Goal: Information Seeking & Learning: Learn about a topic

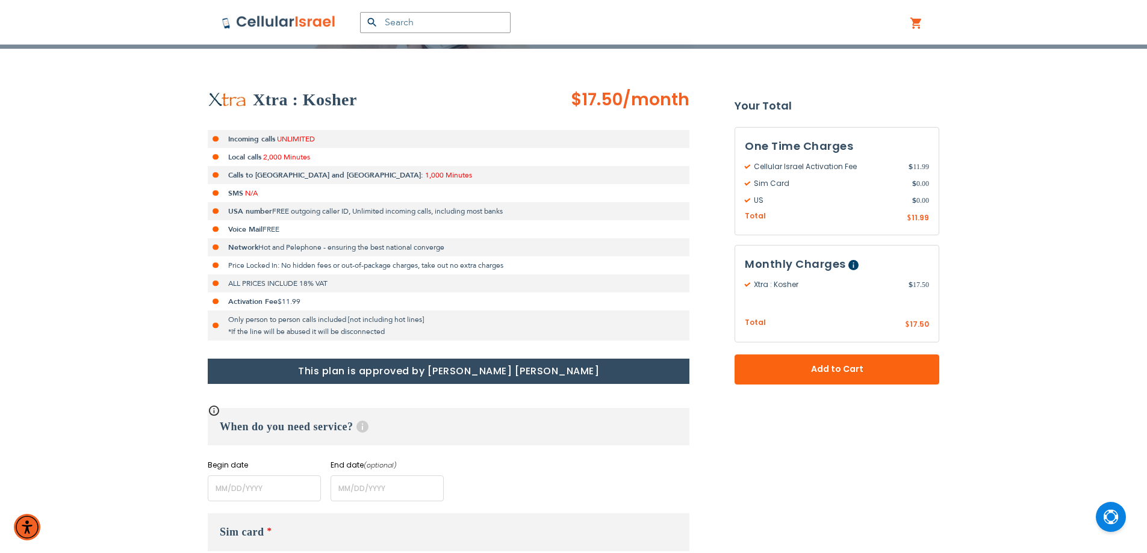
scroll to position [201, 0]
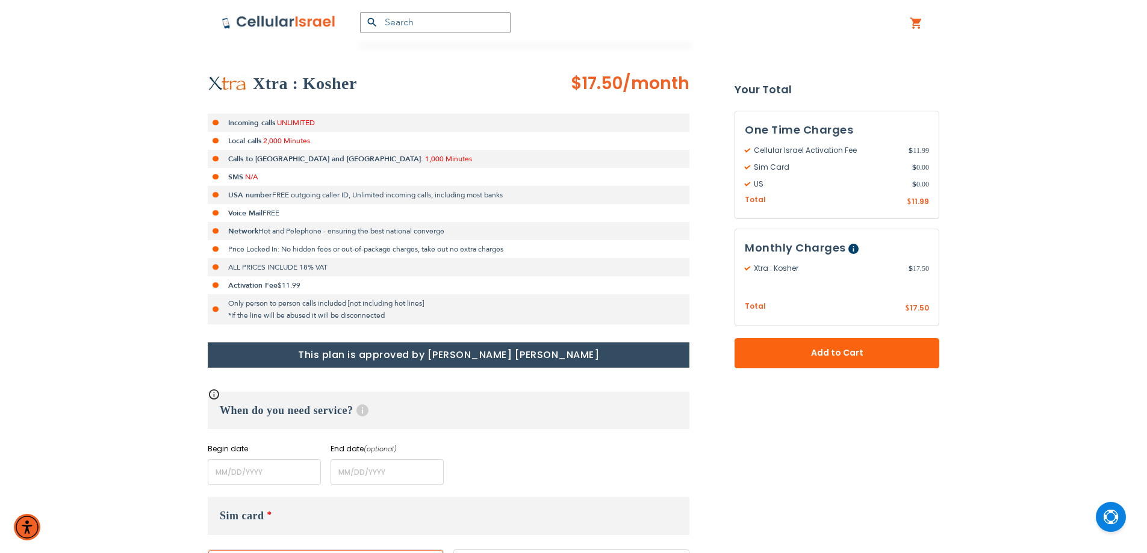
click at [279, 285] on span "$11.99" at bounding box center [289, 286] width 23 height 10
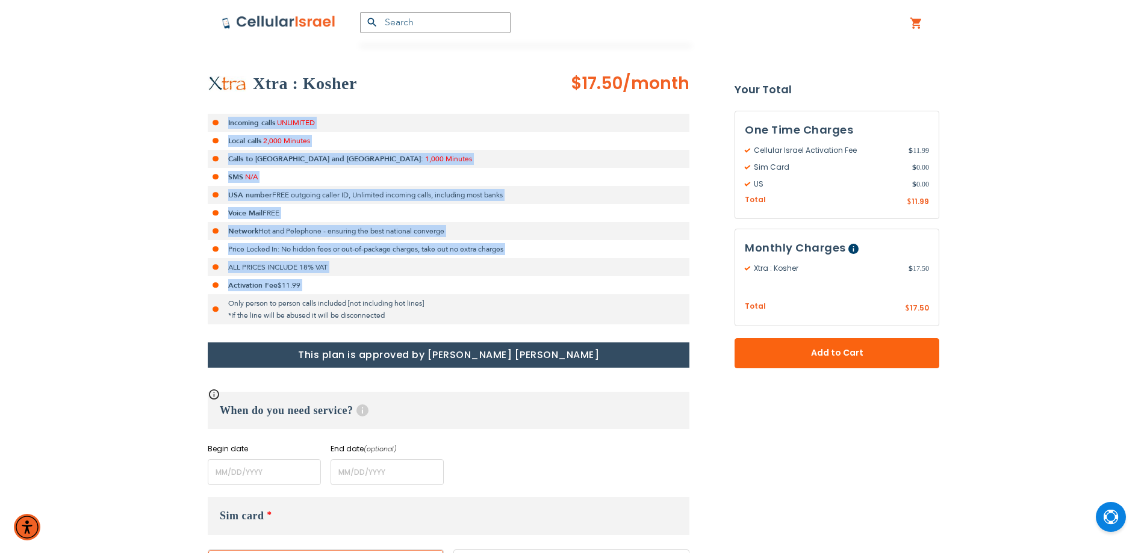
drag, startPoint x: 279, startPoint y: 285, endPoint x: 265, endPoint y: 121, distance: 165.0
click at [265, 121] on ul "Incoming calls UNLIMITED Local calls 2,000 Minutes Calls to [GEOGRAPHIC_DATA] a…" at bounding box center [449, 219] width 482 height 211
click at [265, 121] on strong "Incoming calls" at bounding box center [251, 123] width 47 height 10
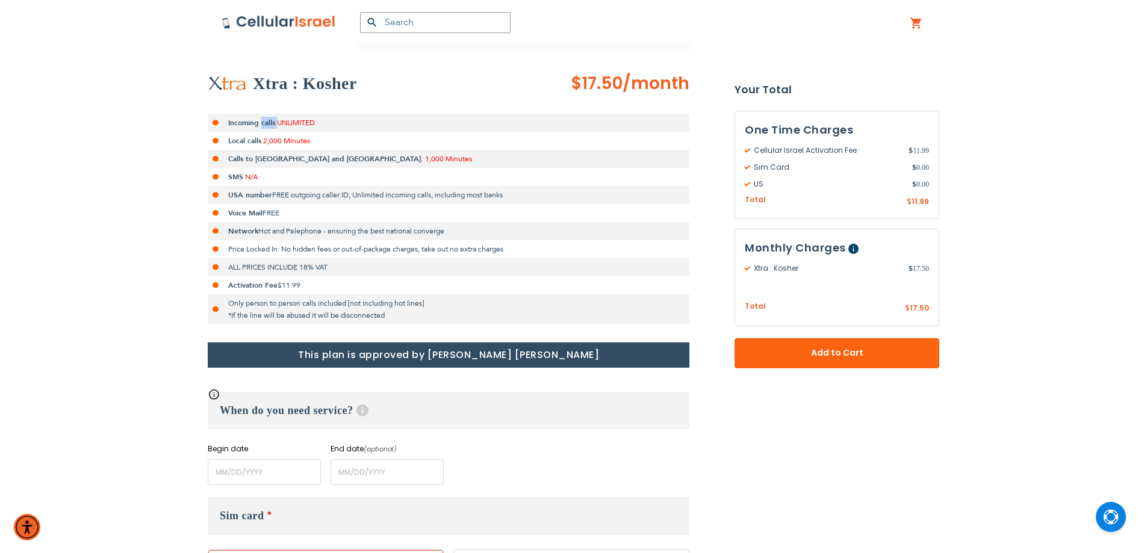
click at [265, 121] on strong "Incoming calls" at bounding box center [251, 123] width 47 height 10
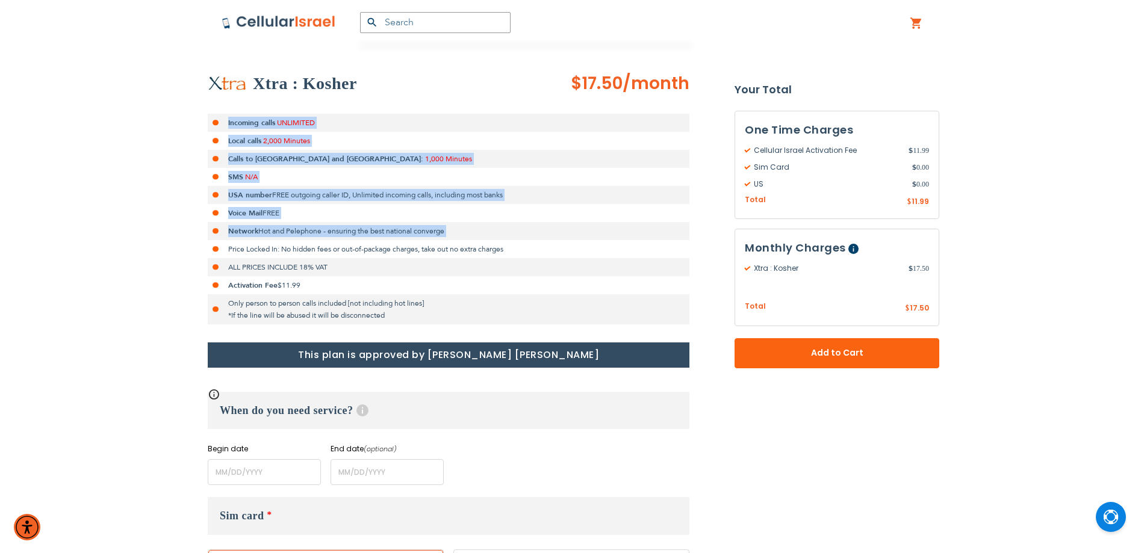
drag, startPoint x: 265, startPoint y: 121, endPoint x: 378, endPoint y: 236, distance: 161.0
click at [378, 236] on ul "Incoming calls UNLIMITED Local calls 2,000 Minutes Calls to [GEOGRAPHIC_DATA] a…" at bounding box center [449, 219] width 482 height 211
click at [294, 194] on span "FREE outgoing caller ID, Unlimited incoming calls, including most banks" at bounding box center [387, 195] width 231 height 10
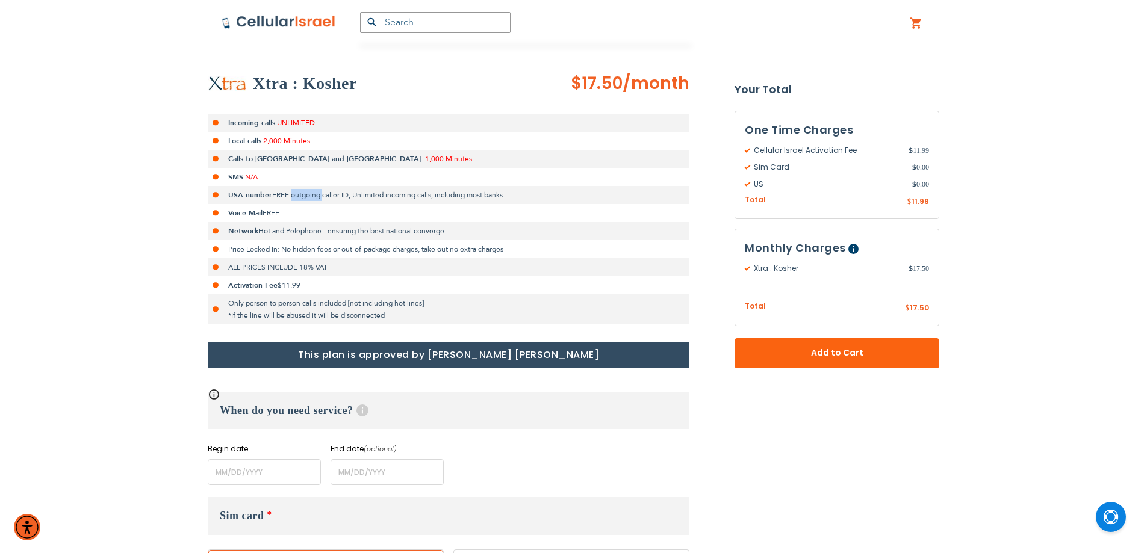
click at [294, 194] on span "FREE outgoing caller ID, Unlimited incoming calls, including most banks" at bounding box center [387, 195] width 231 height 10
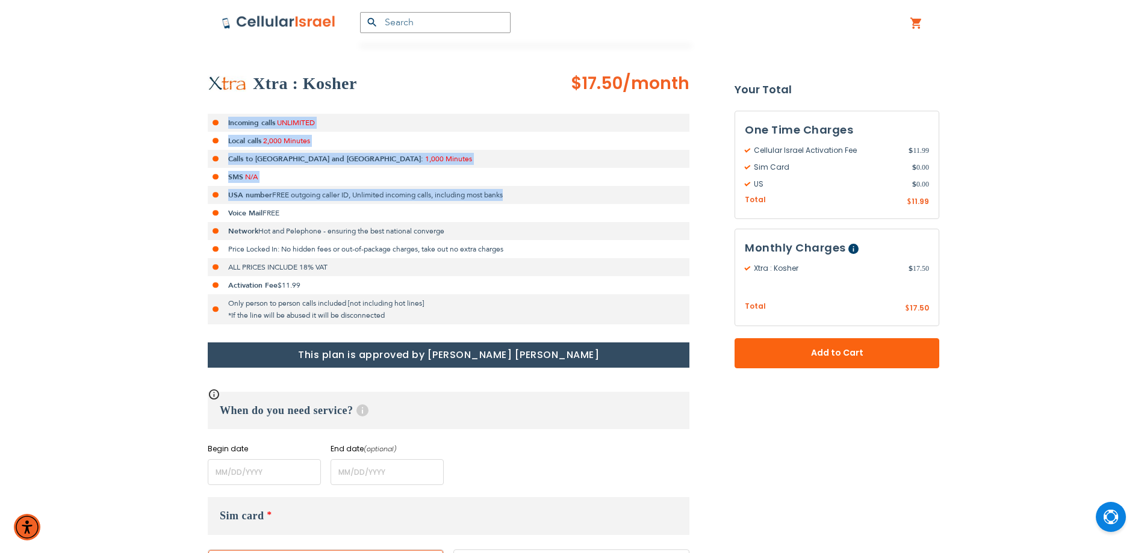
drag, startPoint x: 294, startPoint y: 194, endPoint x: 293, endPoint y: 152, distance: 41.6
click at [285, 132] on ul "Incoming calls UNLIMITED Local calls 2,000 Minutes Calls to [GEOGRAPHIC_DATA] a…" at bounding box center [449, 219] width 482 height 211
click at [293, 195] on span "FREE outgoing caller ID, Unlimited incoming calls, including most banks" at bounding box center [387, 195] width 231 height 10
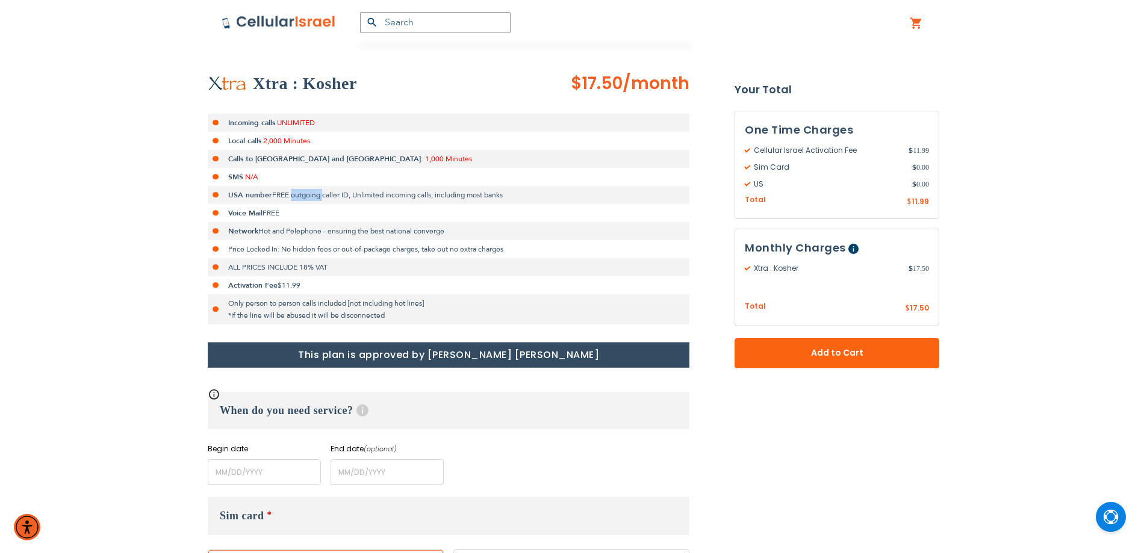
click at [293, 195] on span "FREE outgoing caller ID, Unlimited incoming calls, including most banks" at bounding box center [387, 195] width 231 height 10
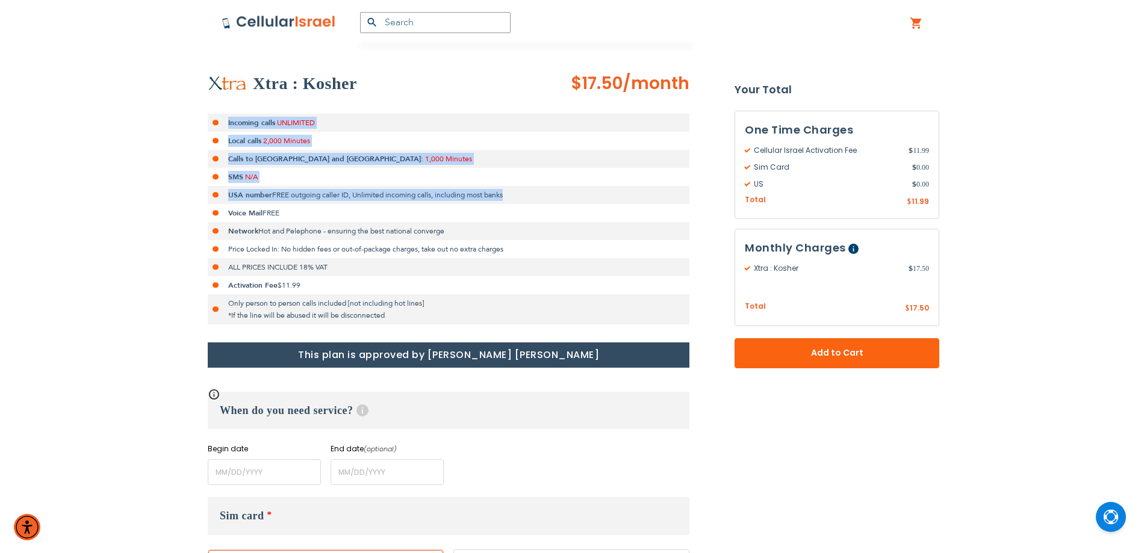
drag, startPoint x: 293, startPoint y: 195, endPoint x: 277, endPoint y: 126, distance: 69.8
click at [277, 126] on ul "Incoming calls UNLIMITED Local calls 2,000 Minutes Calls to [GEOGRAPHIC_DATA] a…" at bounding box center [449, 219] width 482 height 211
click at [264, 122] on strong "Incoming calls" at bounding box center [251, 123] width 47 height 10
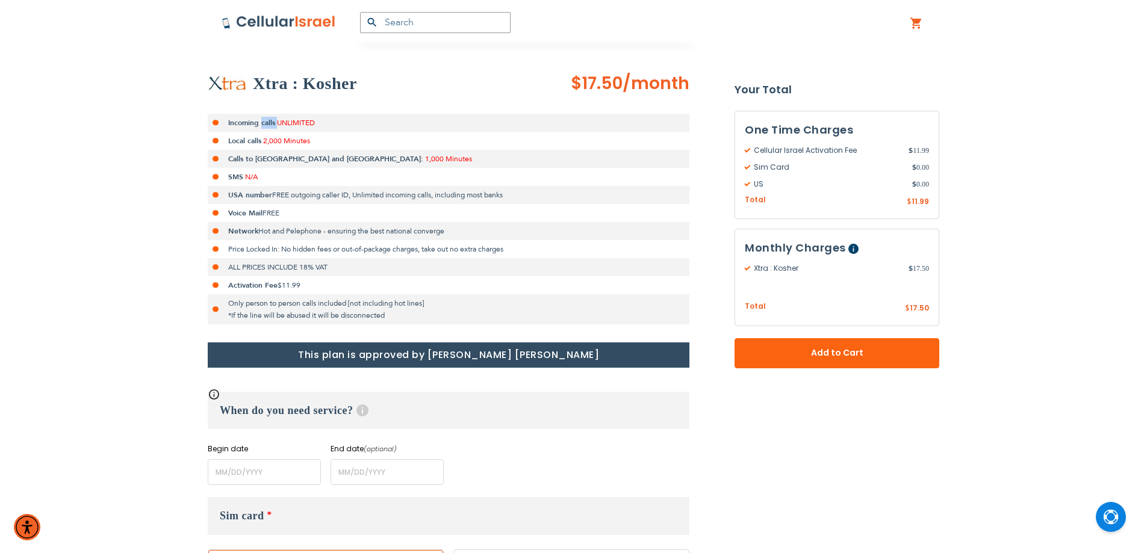
click at [264, 122] on strong "Incoming calls" at bounding box center [251, 123] width 47 height 10
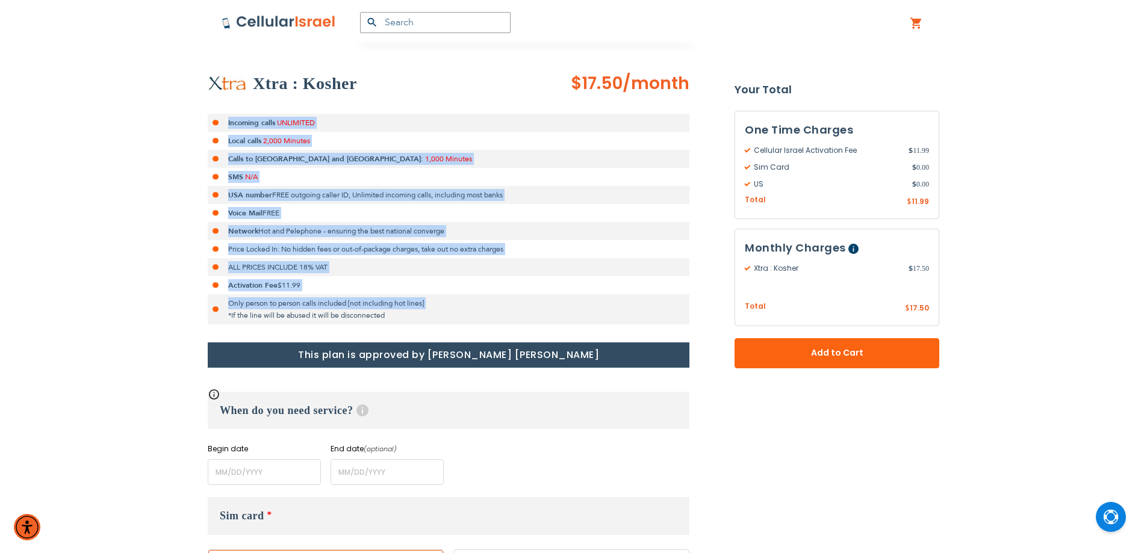
drag, startPoint x: 264, startPoint y: 122, endPoint x: 284, endPoint y: 304, distance: 183.0
click at [284, 304] on ul "Incoming calls UNLIMITED Local calls 2,000 Minutes Calls to [GEOGRAPHIC_DATA] a…" at bounding box center [449, 219] width 482 height 211
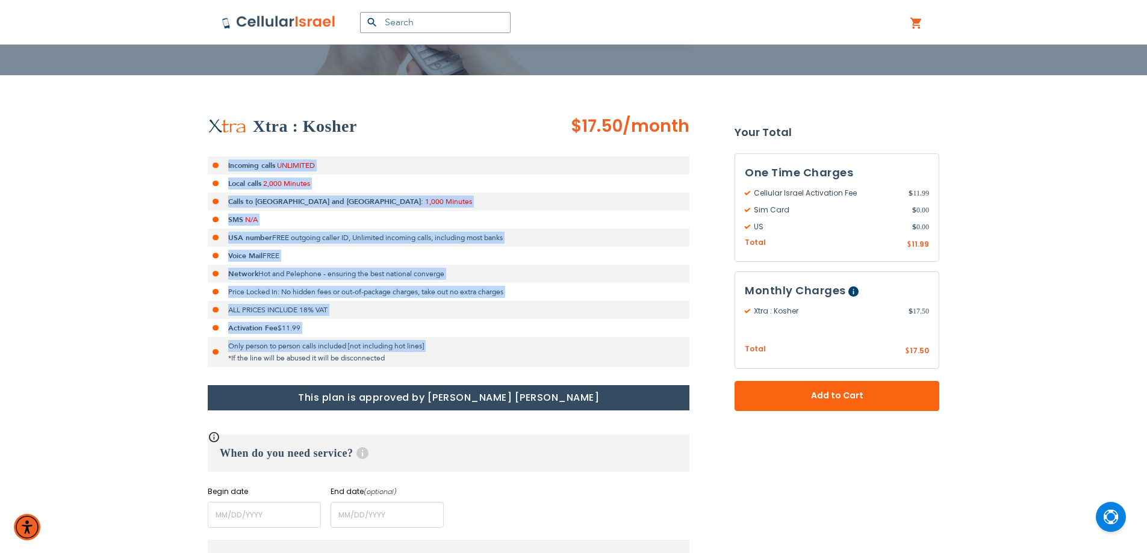
scroll to position [101, 0]
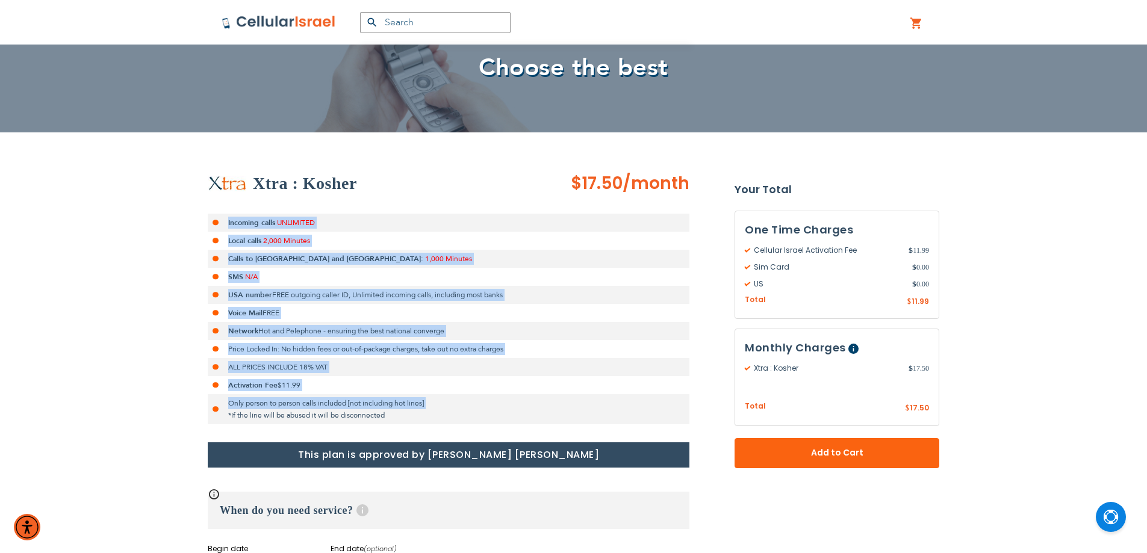
click at [269, 29] on img at bounding box center [279, 22] width 114 height 14
